Goal: Information Seeking & Learning: Learn about a topic

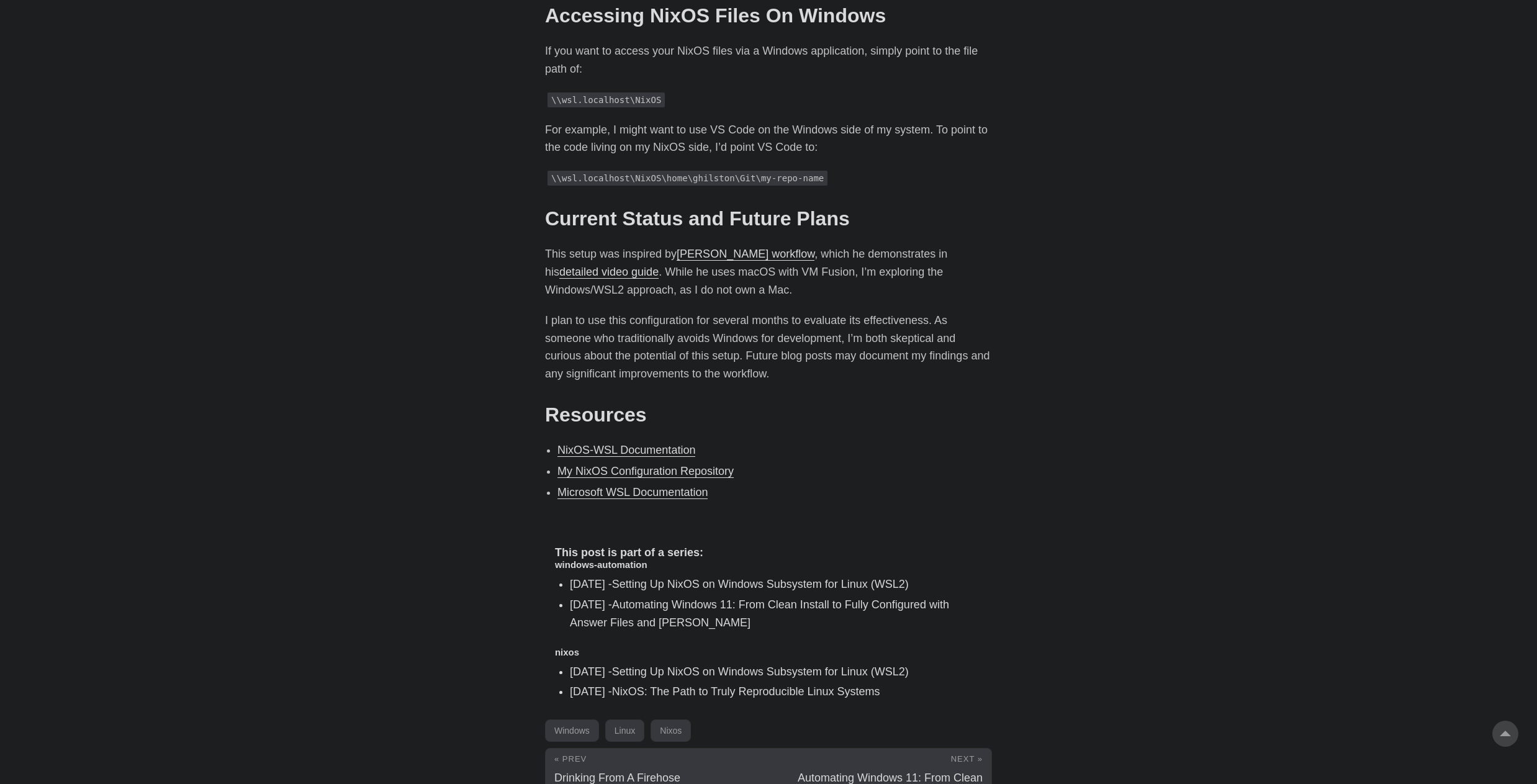
scroll to position [2358, 0]
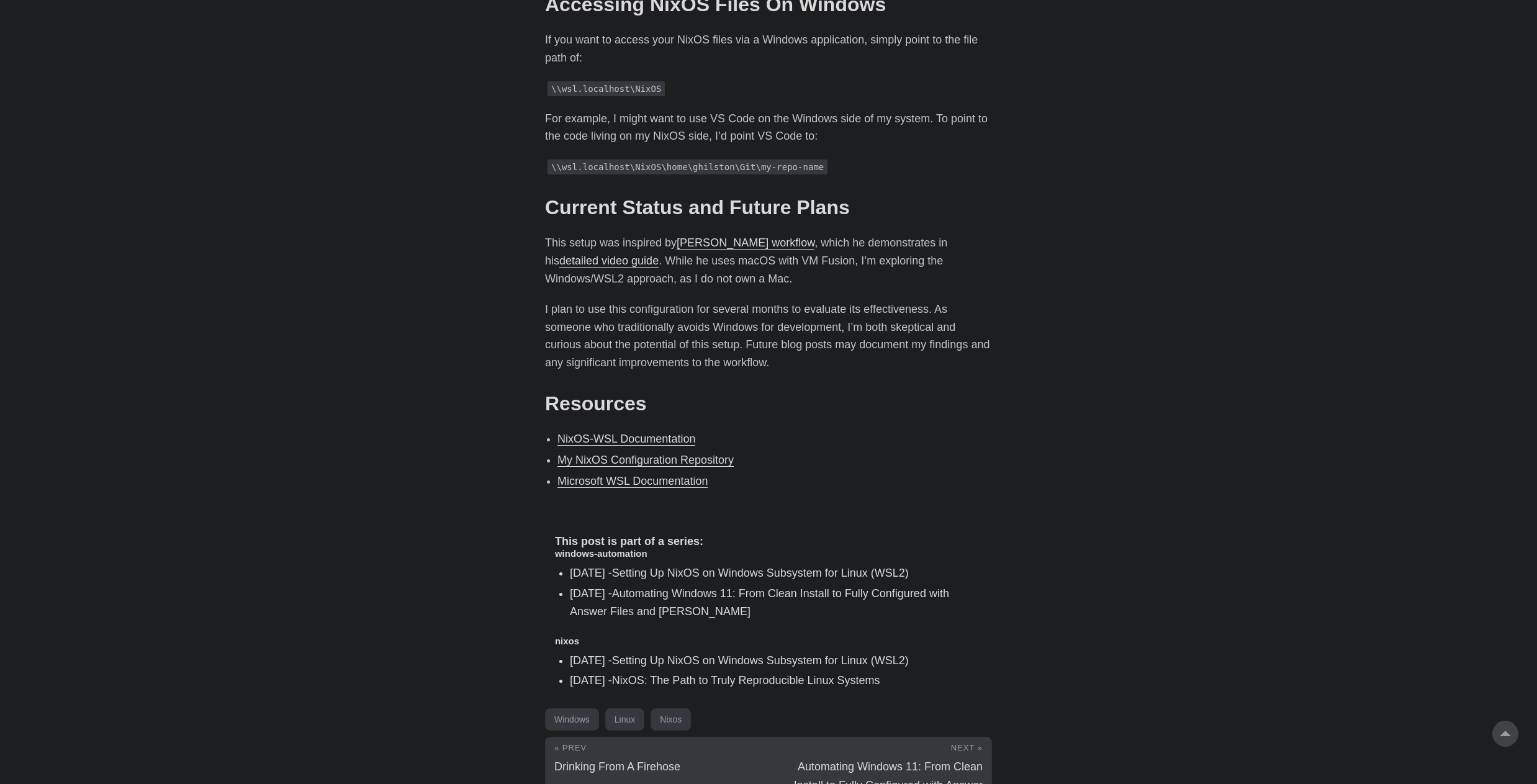
click at [581, 475] on link "Microsoft WSL Documentation" at bounding box center [633, 481] width 150 height 13
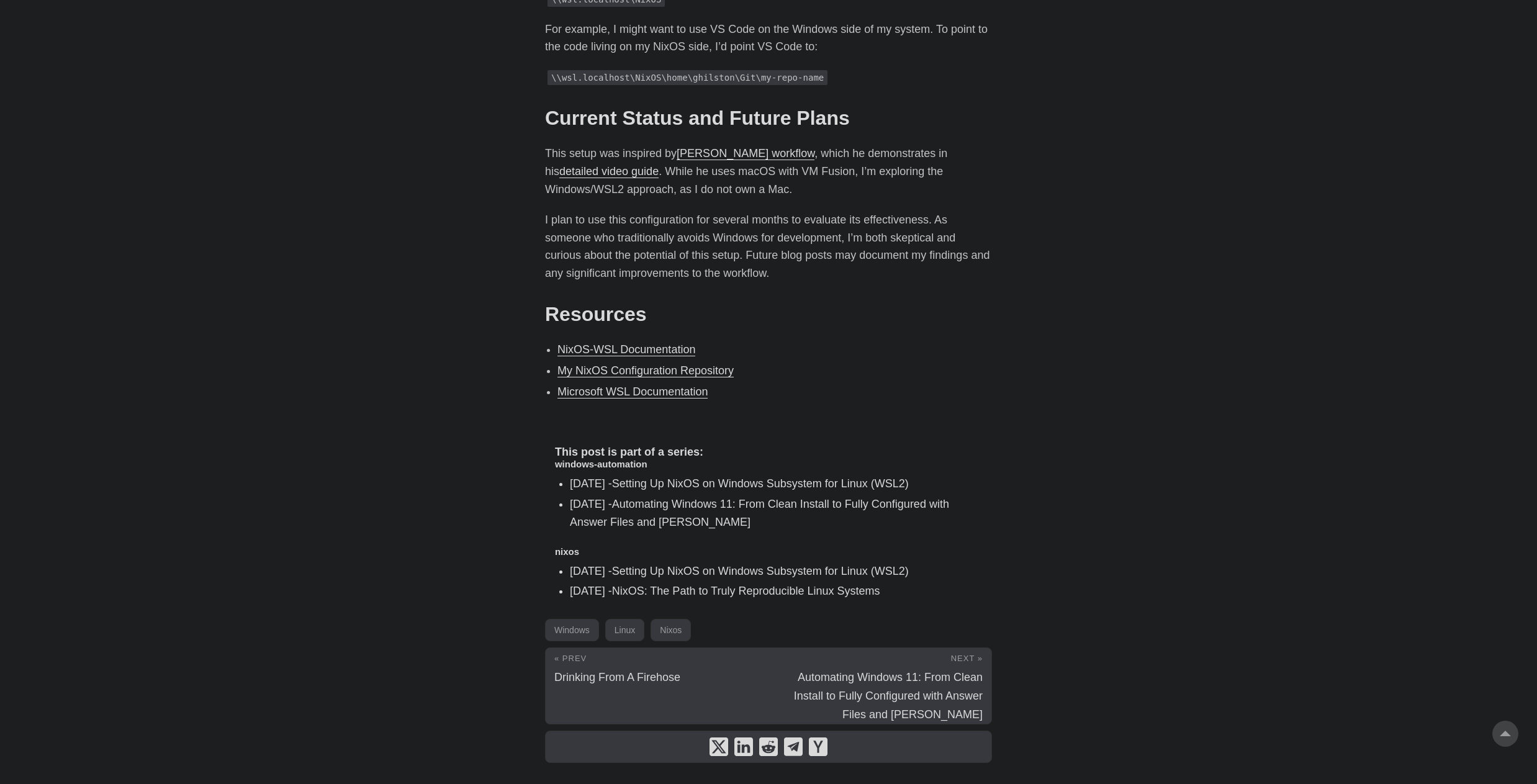
scroll to position [2450, 0]
click at [664, 342] on link "NixOS-WSL Documentation" at bounding box center [627, 348] width 138 height 13
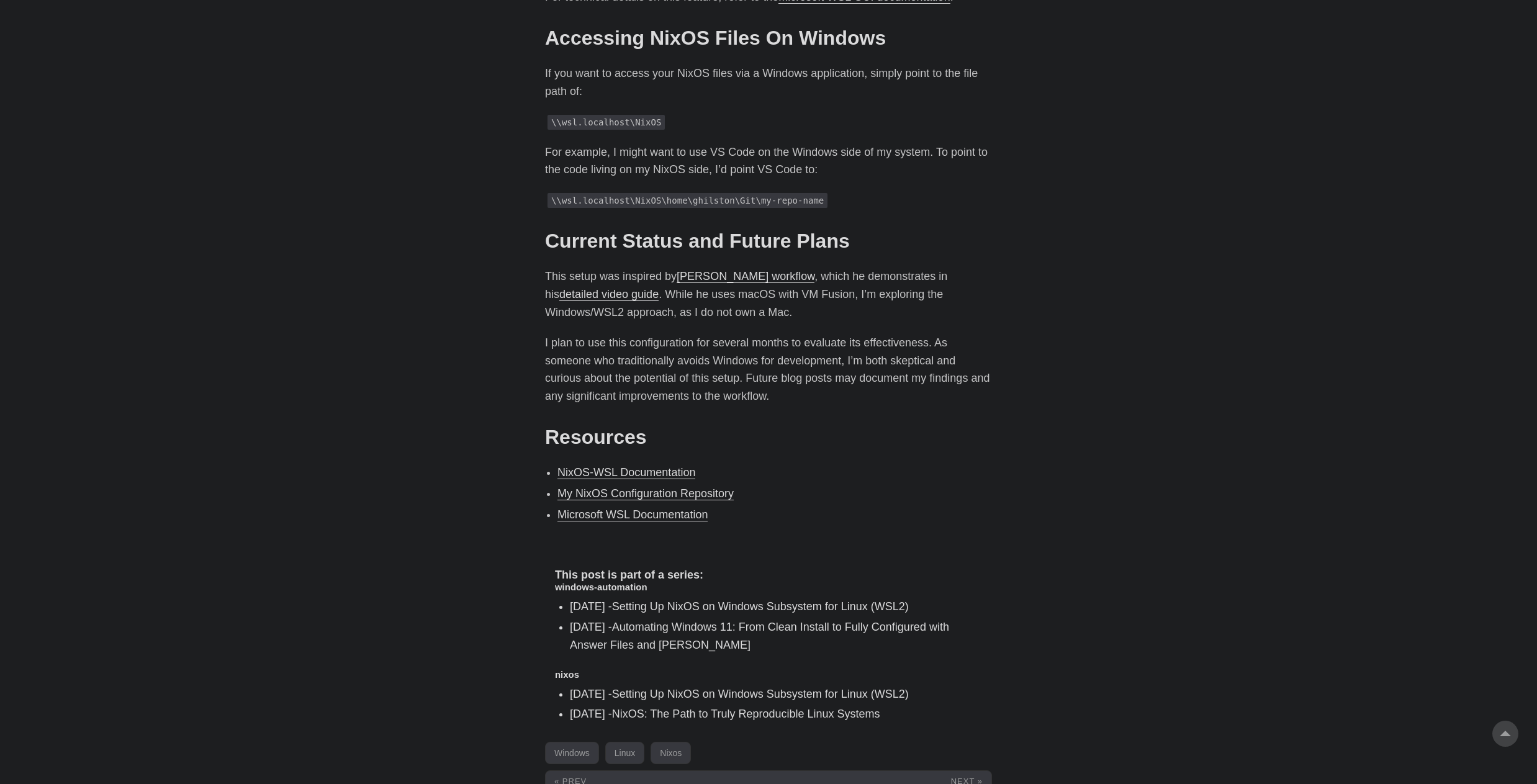
scroll to position [2325, 0]
click at [672, 487] on link "My NixOS Configuration Repository" at bounding box center [645, 492] width 176 height 13
